Goal: Obtain resource: Obtain resource

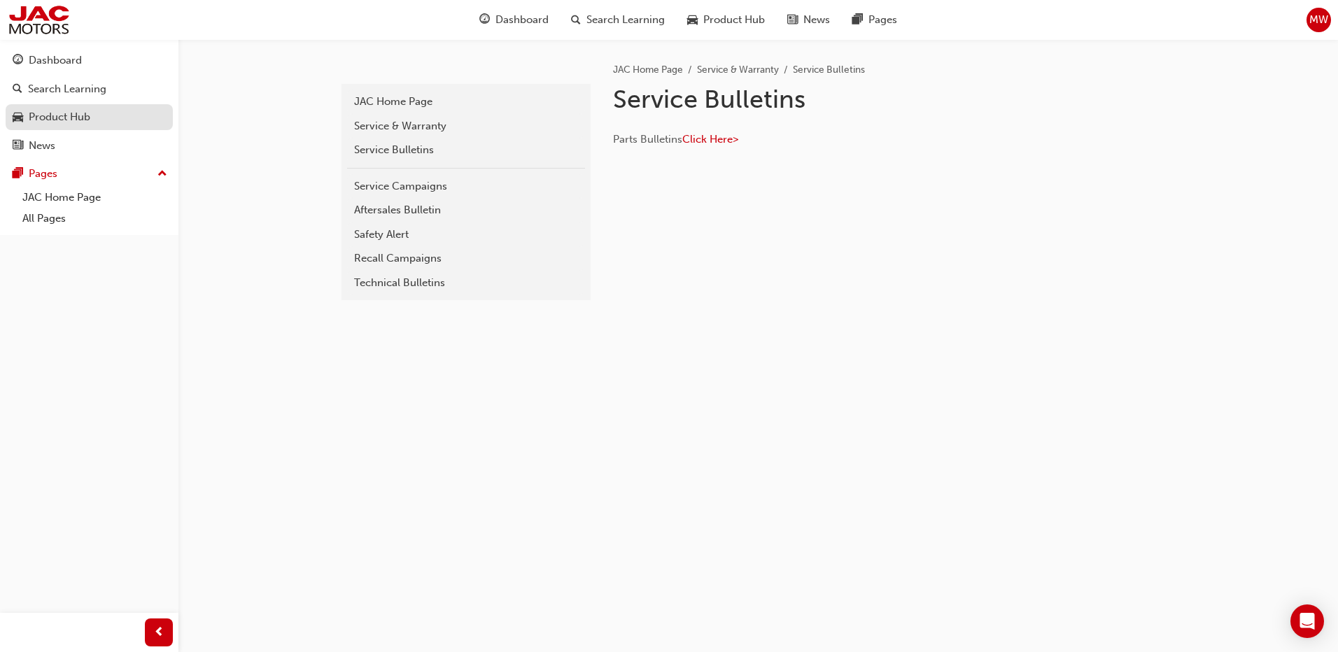
click at [48, 119] on div "Product Hub" at bounding box center [60, 117] width 62 height 16
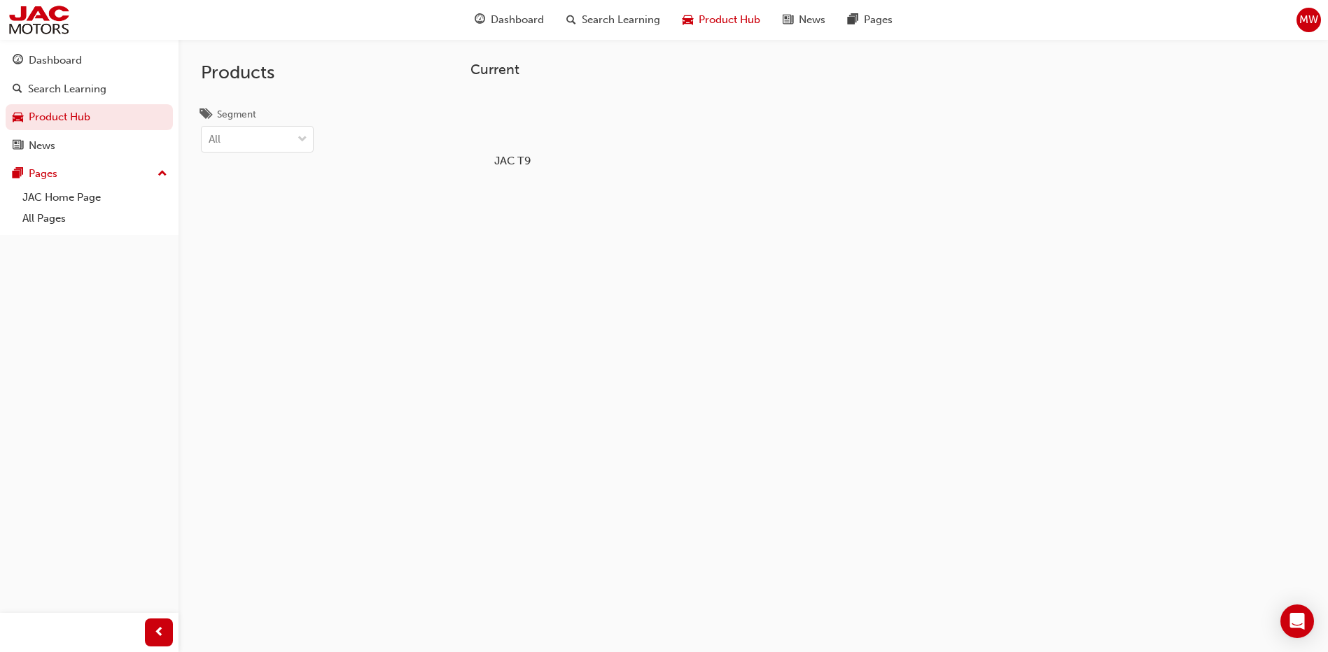
click at [503, 137] on div at bounding box center [513, 120] width 78 height 56
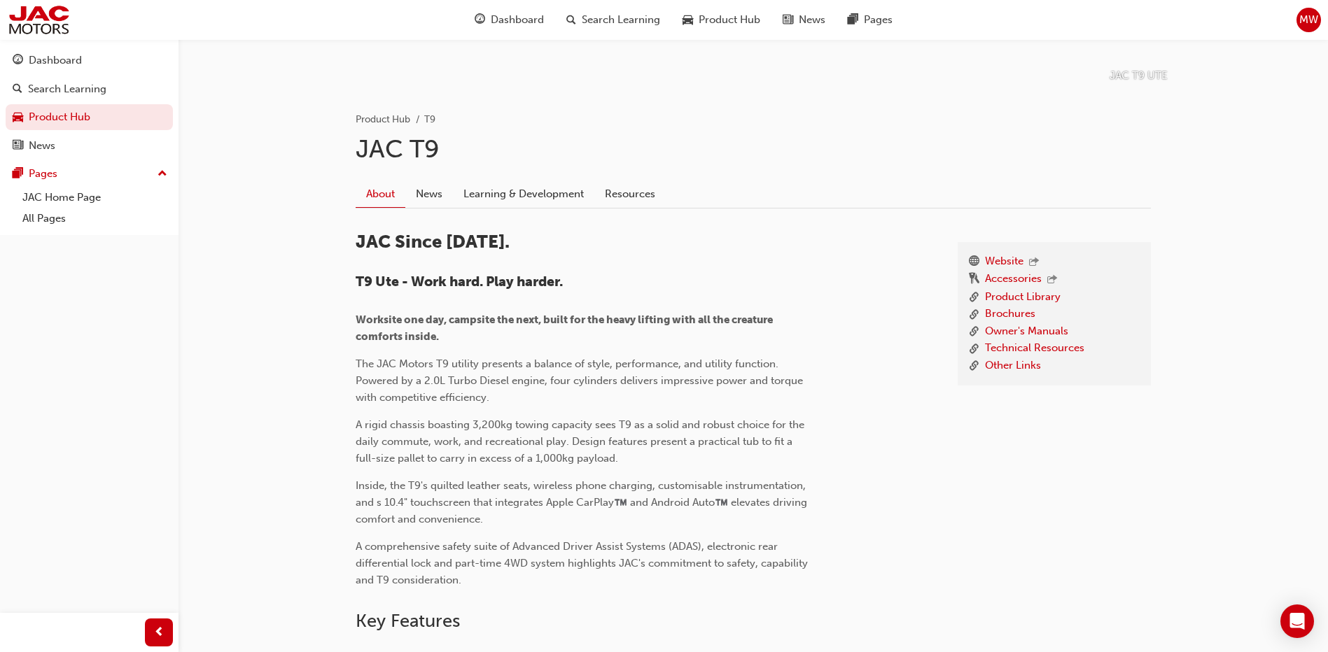
scroll to position [350, 0]
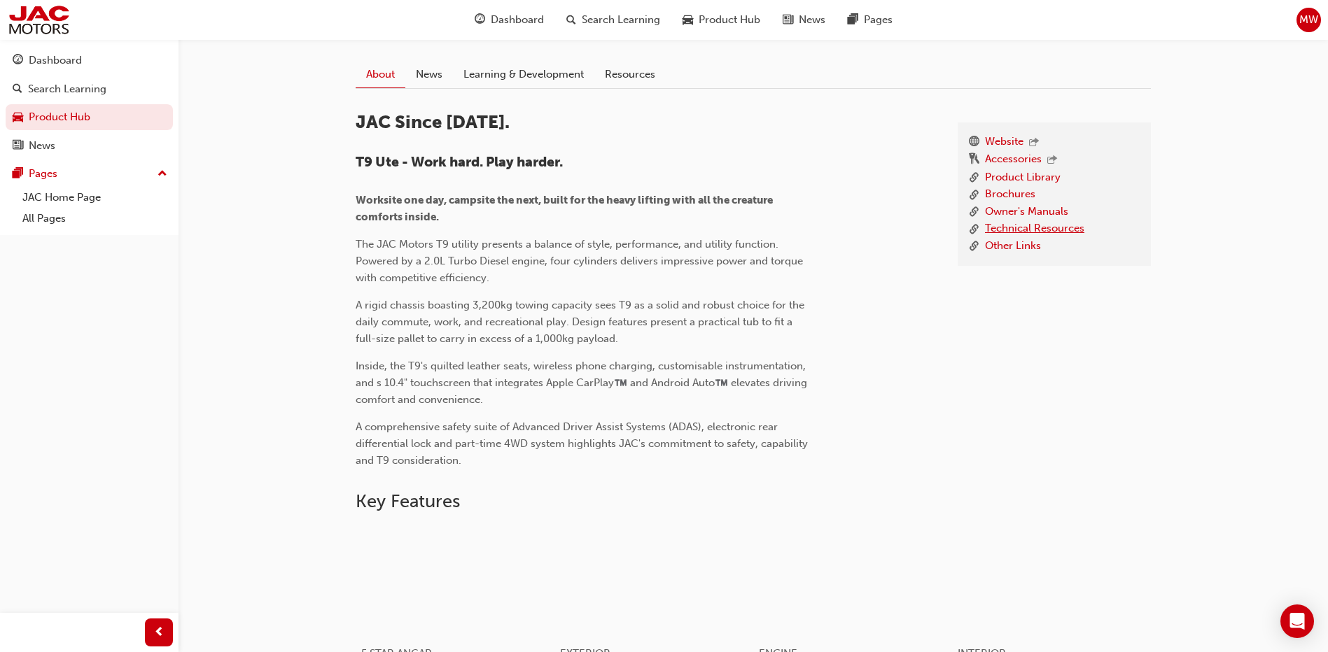
click at [1045, 233] on link "Technical Resources" at bounding box center [1034, 230] width 99 height 18
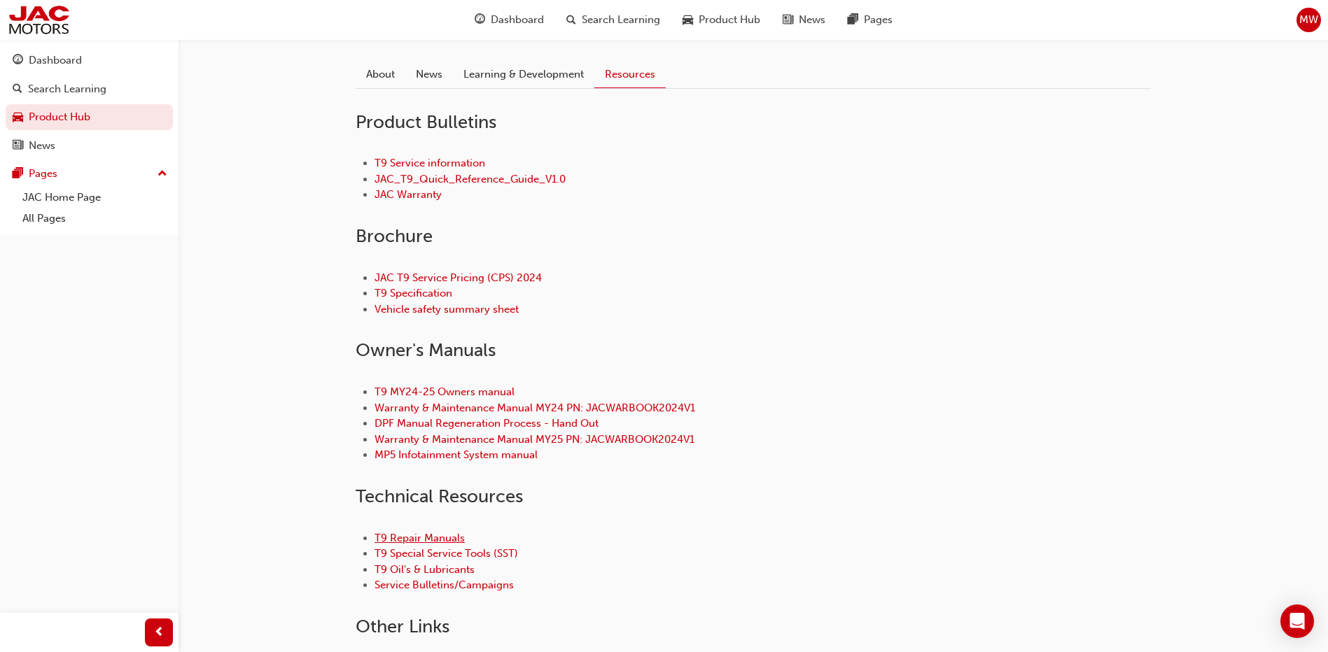
click at [440, 532] on link "T9 Repair Manuals" at bounding box center [420, 538] width 90 height 13
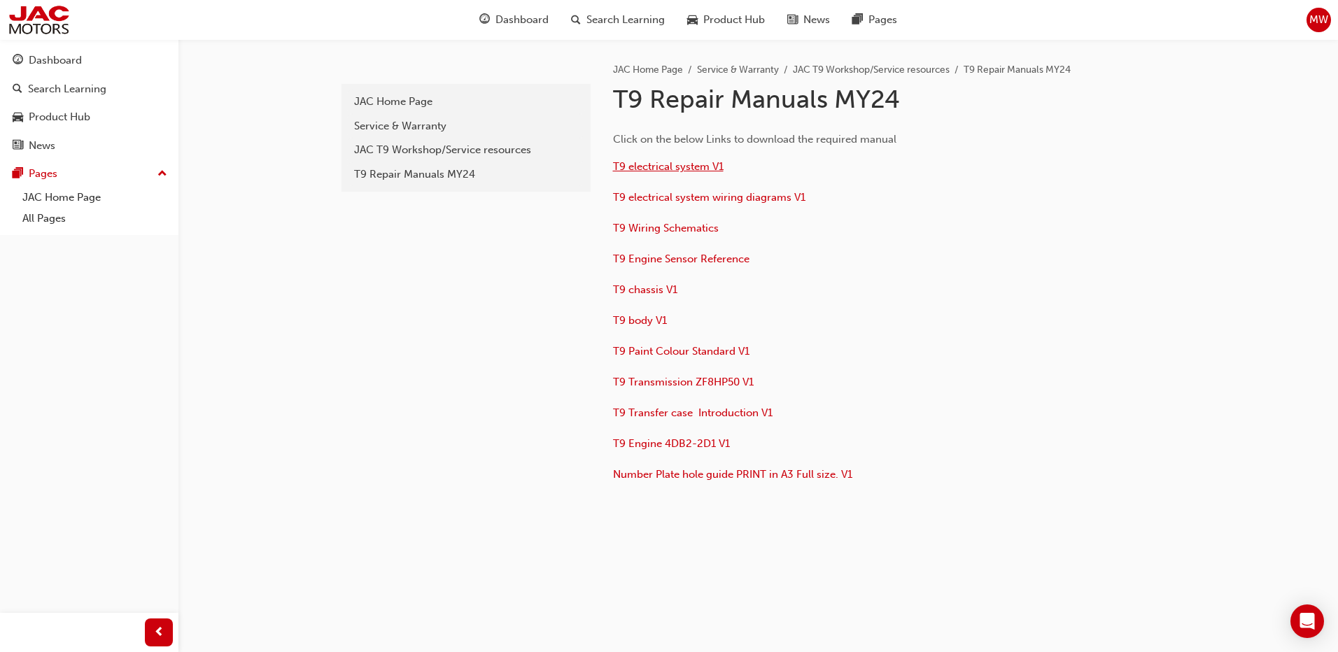
click at [692, 171] on span "T9 electrical system V1" at bounding box center [668, 166] width 111 height 13
